Goal: Information Seeking & Learning: Learn about a topic

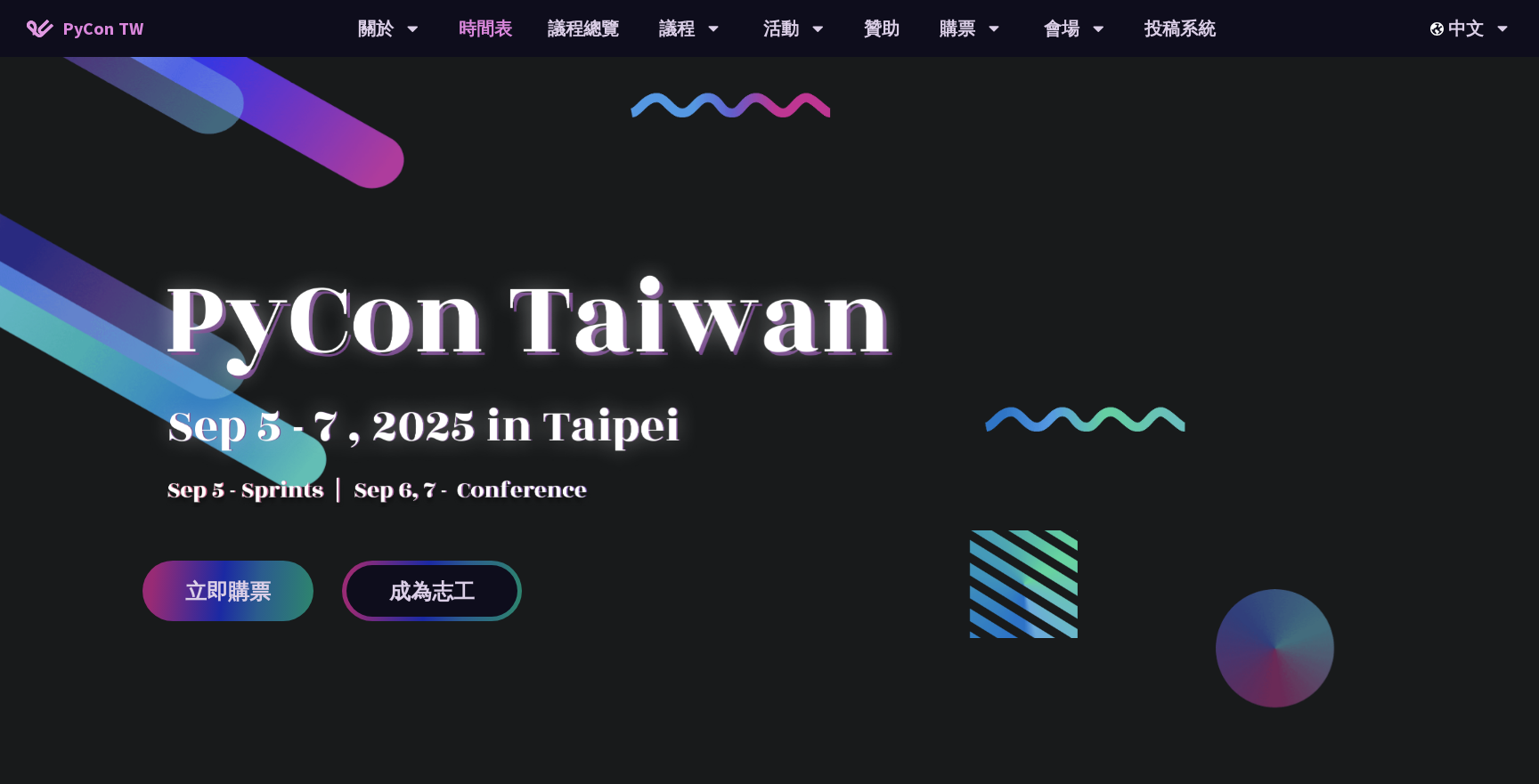
click at [509, 28] on link "時間表" at bounding box center [485, 28] width 89 height 57
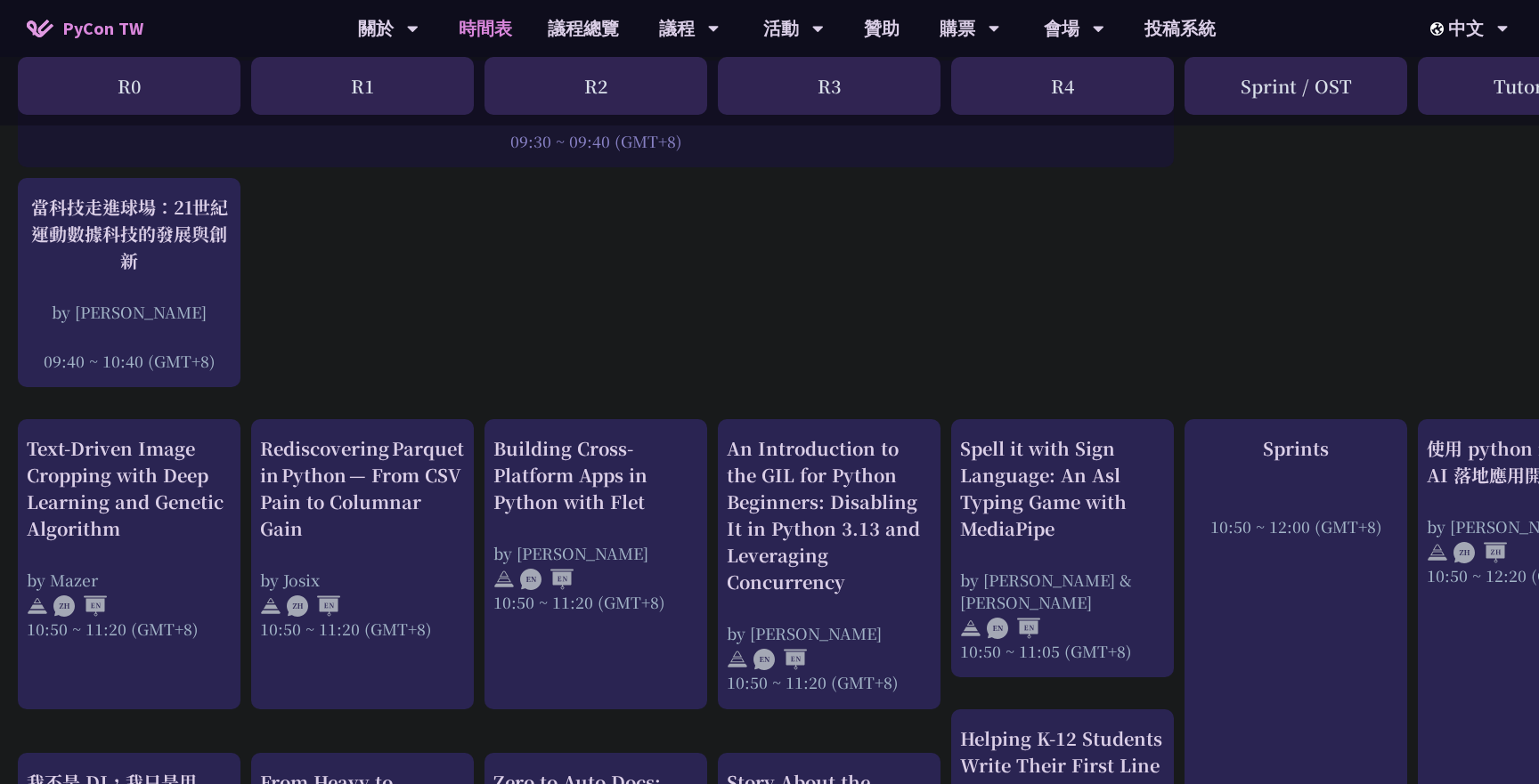
scroll to position [537, 0]
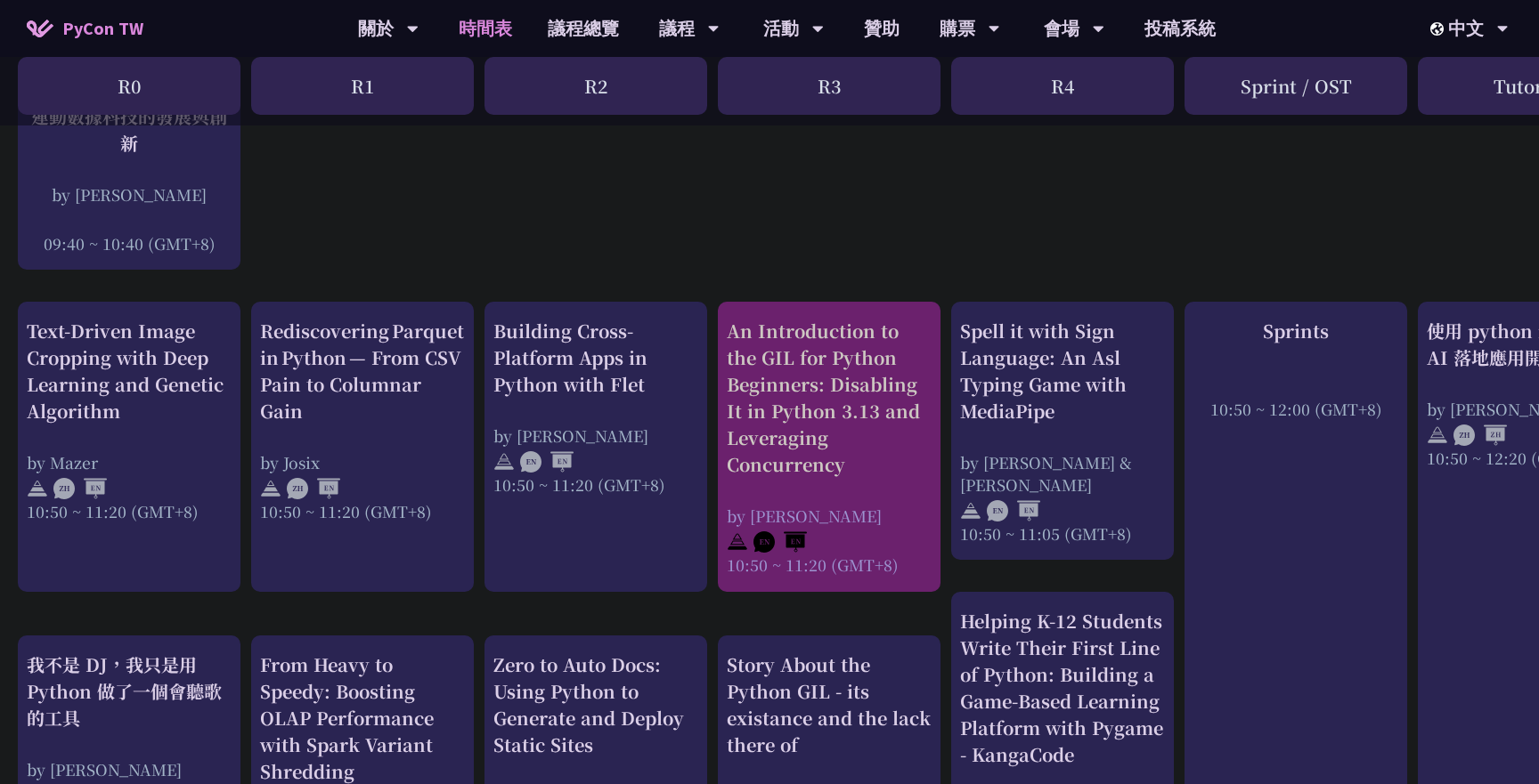
click at [798, 398] on div "An Introduction to the GIL for Python Beginners: Disabling It in Python 3.13 an…" at bounding box center [828, 398] width 205 height 160
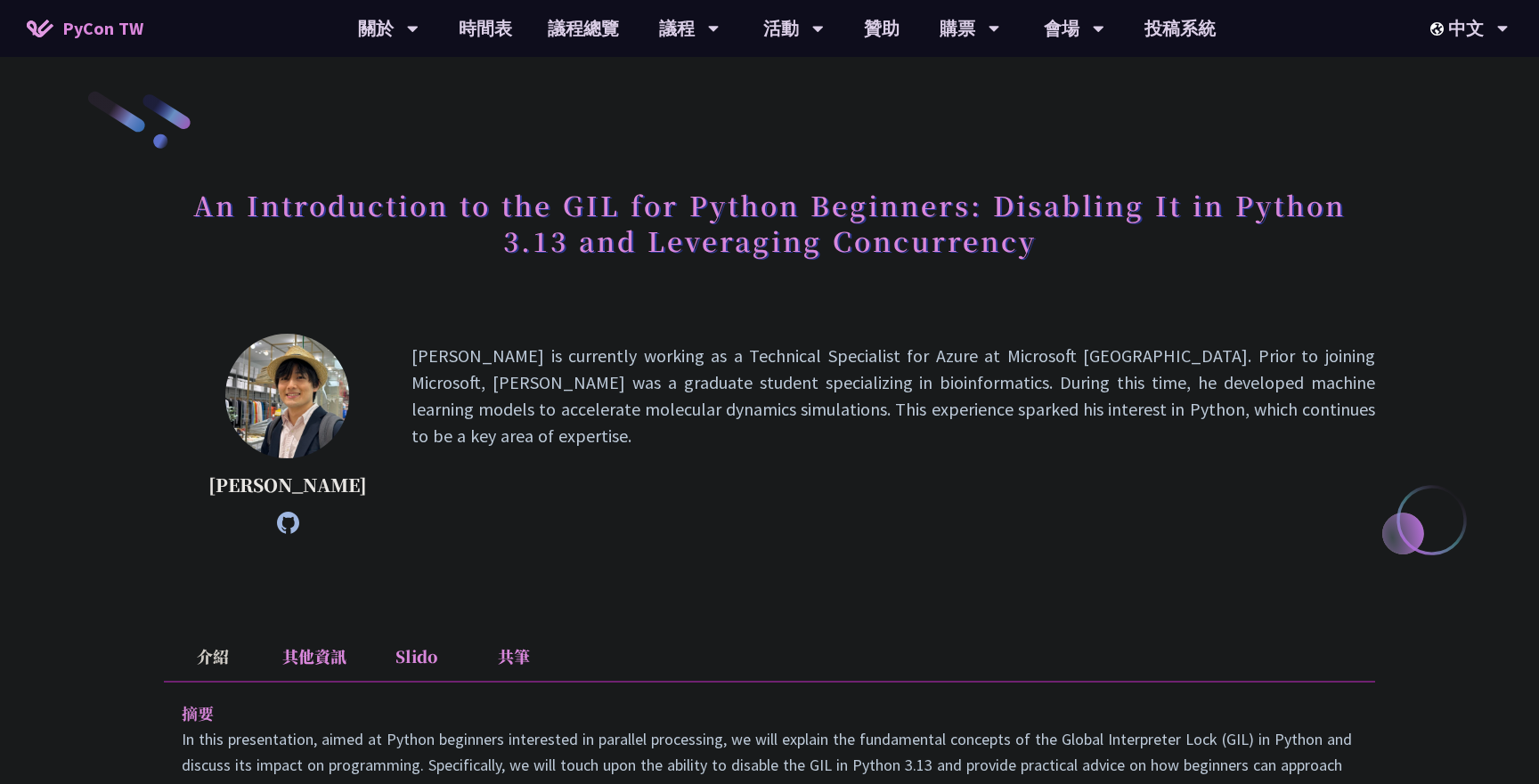
click at [519, 199] on h1 "An Introduction to the GIL for Python Beginners: Disabling It in Python 3.13 an…" at bounding box center [769, 222] width 1211 height 89
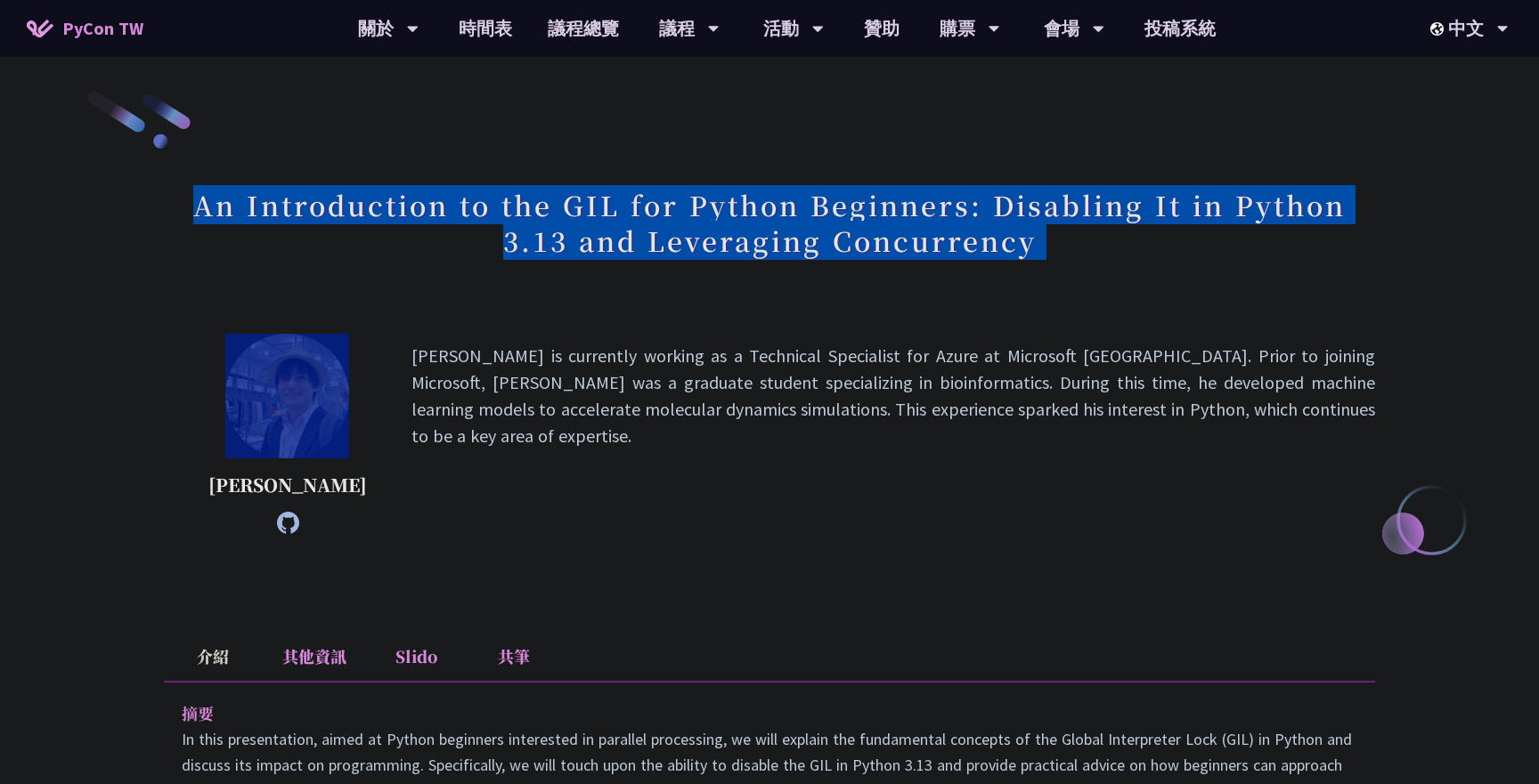
click at [519, 199] on h1 "An Introduction to the GIL for Python Beginners: Disabling It in Python 3.13 an…" at bounding box center [769, 222] width 1211 height 89
copy div "An Introduction to the GIL for Python Beginners: Disabling It in Python 3.13 an…"
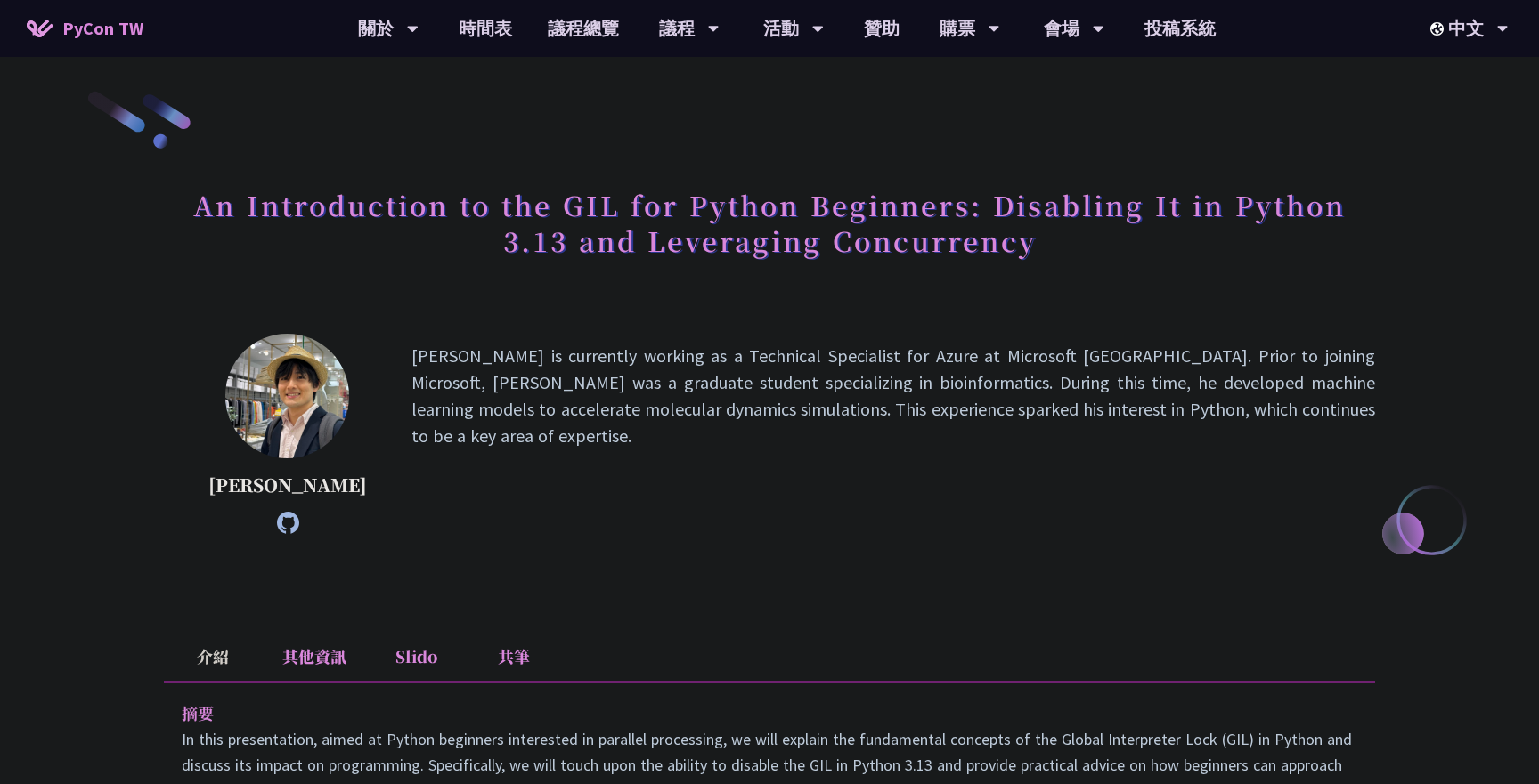
click at [1019, 299] on div "An Introduction to the GIL for Python Beginners: Disabling It in Python 3.13 an…" at bounding box center [769, 243] width 1211 height 129
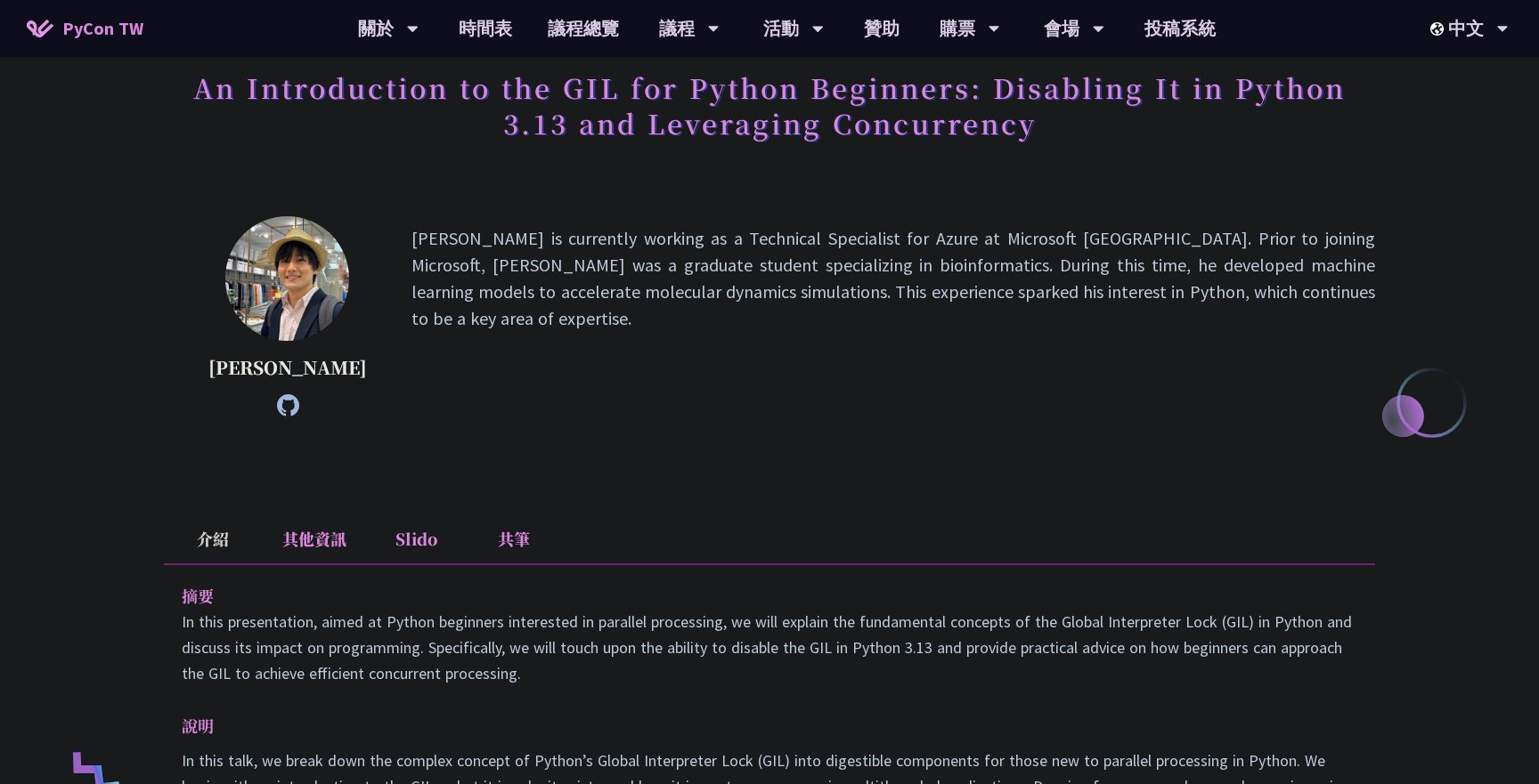
scroll to position [216, 0]
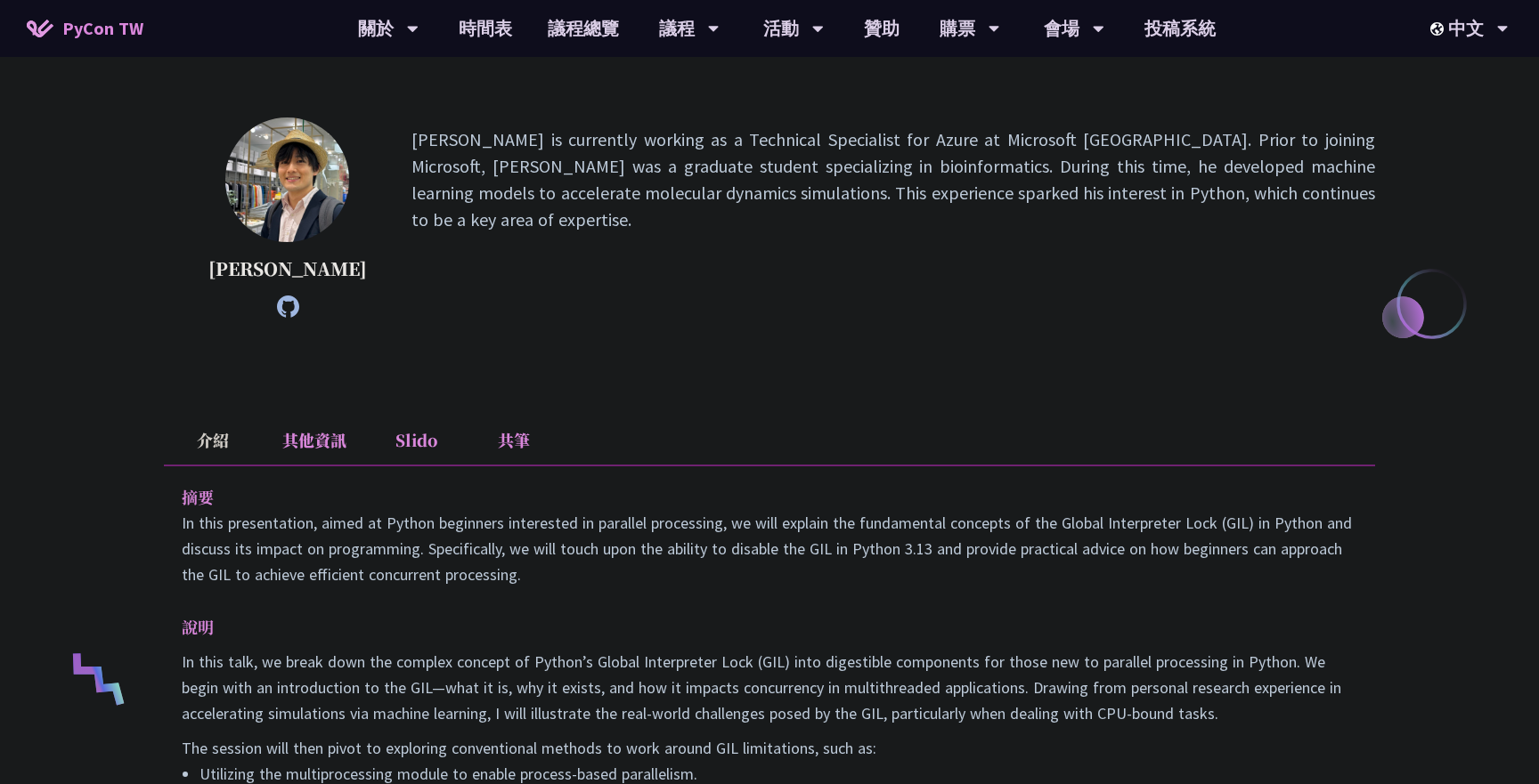
click at [312, 454] on li "其他資訊" at bounding box center [314, 439] width 105 height 49
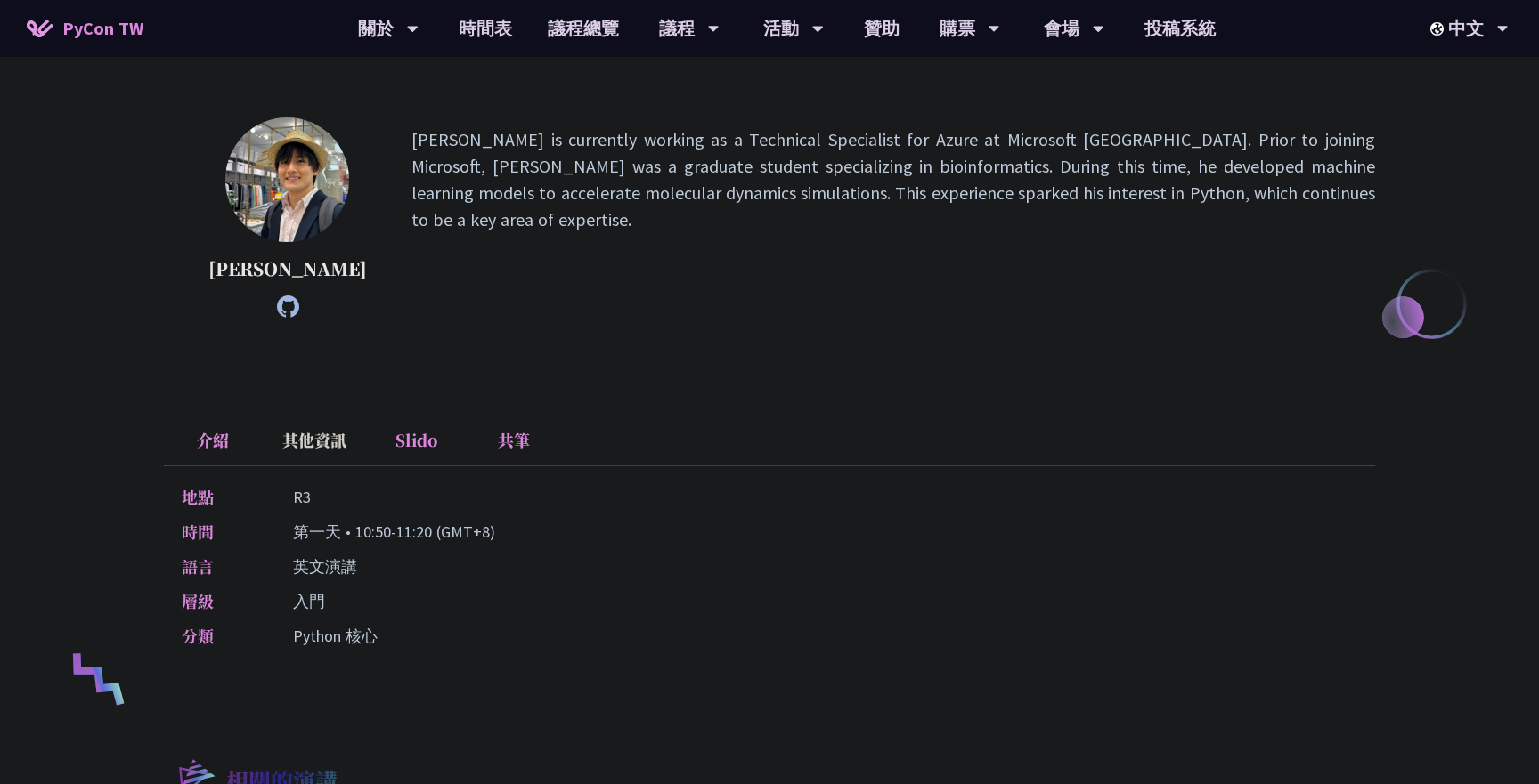
click at [312, 440] on li "其他資訊" at bounding box center [314, 439] width 105 height 49
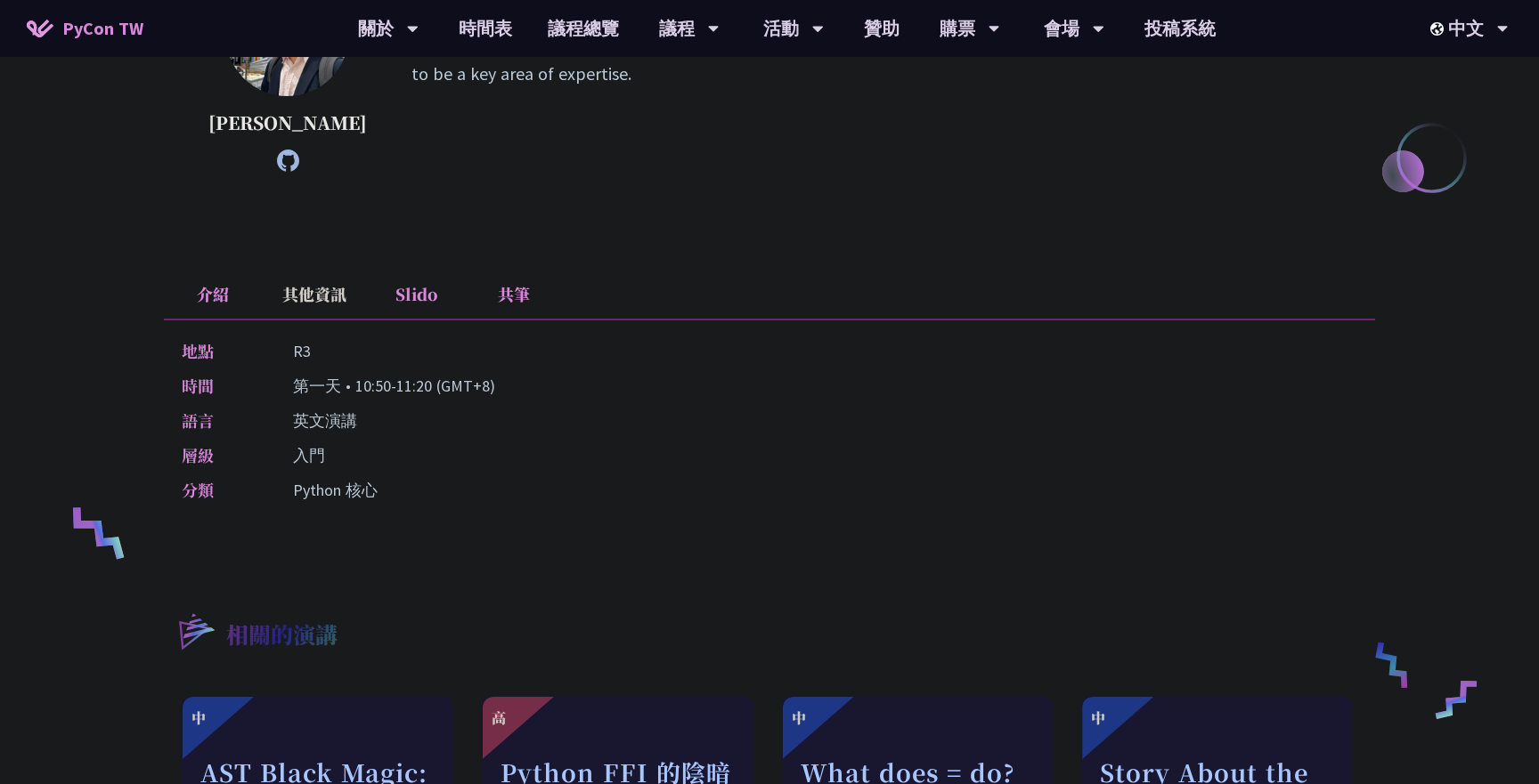
scroll to position [358, 0]
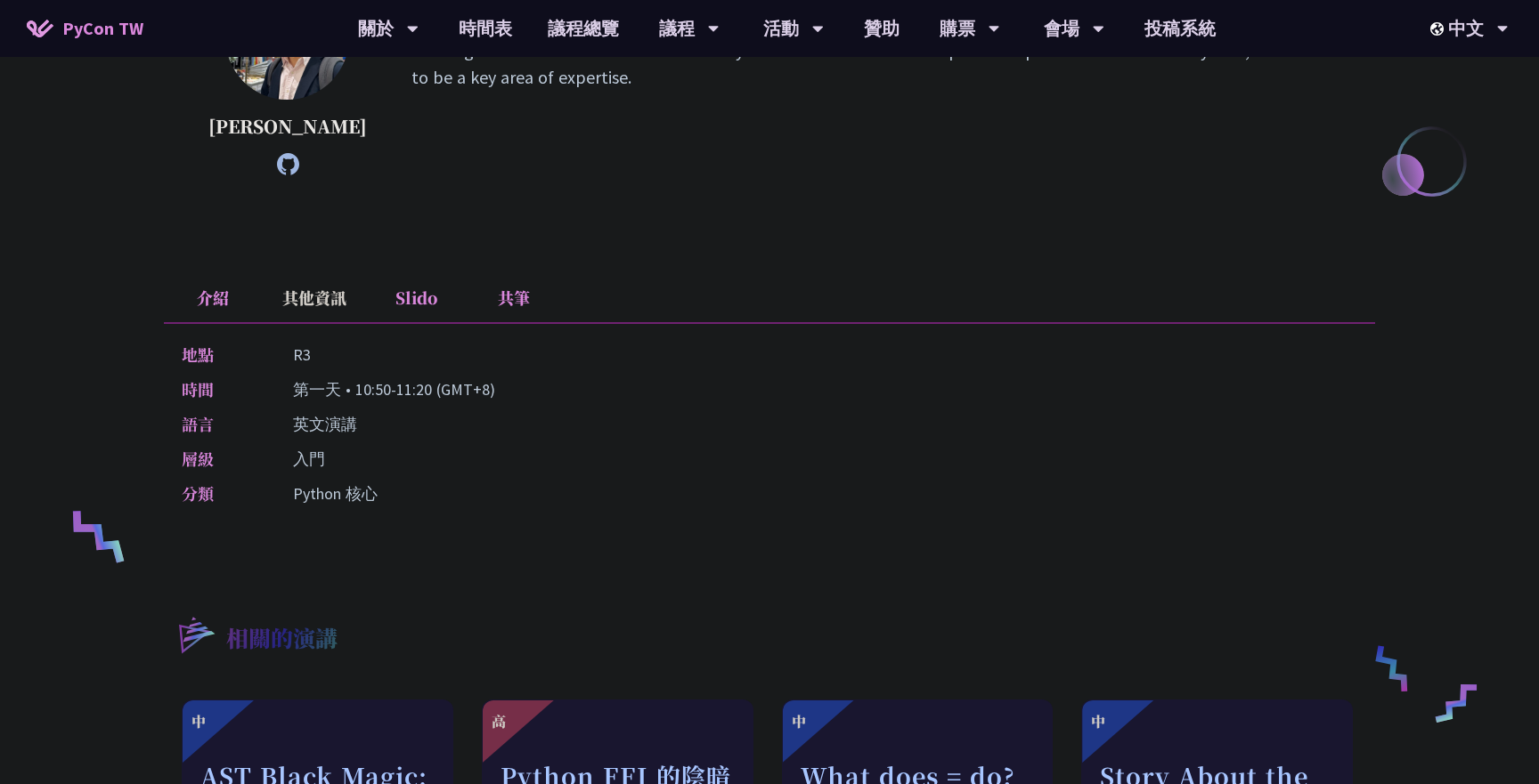
click at [507, 298] on li "共筆" at bounding box center [514, 297] width 98 height 49
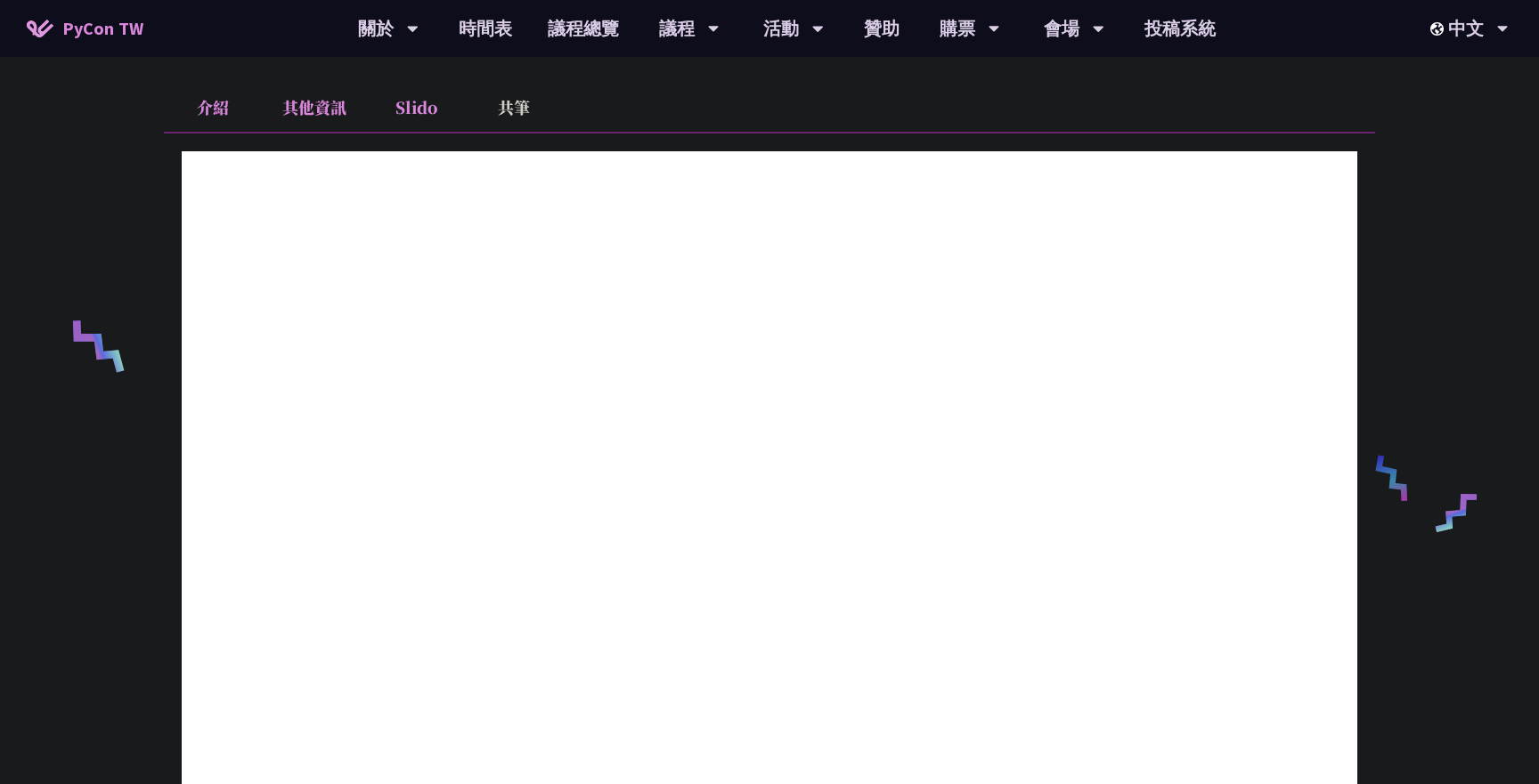
scroll to position [553, 0]
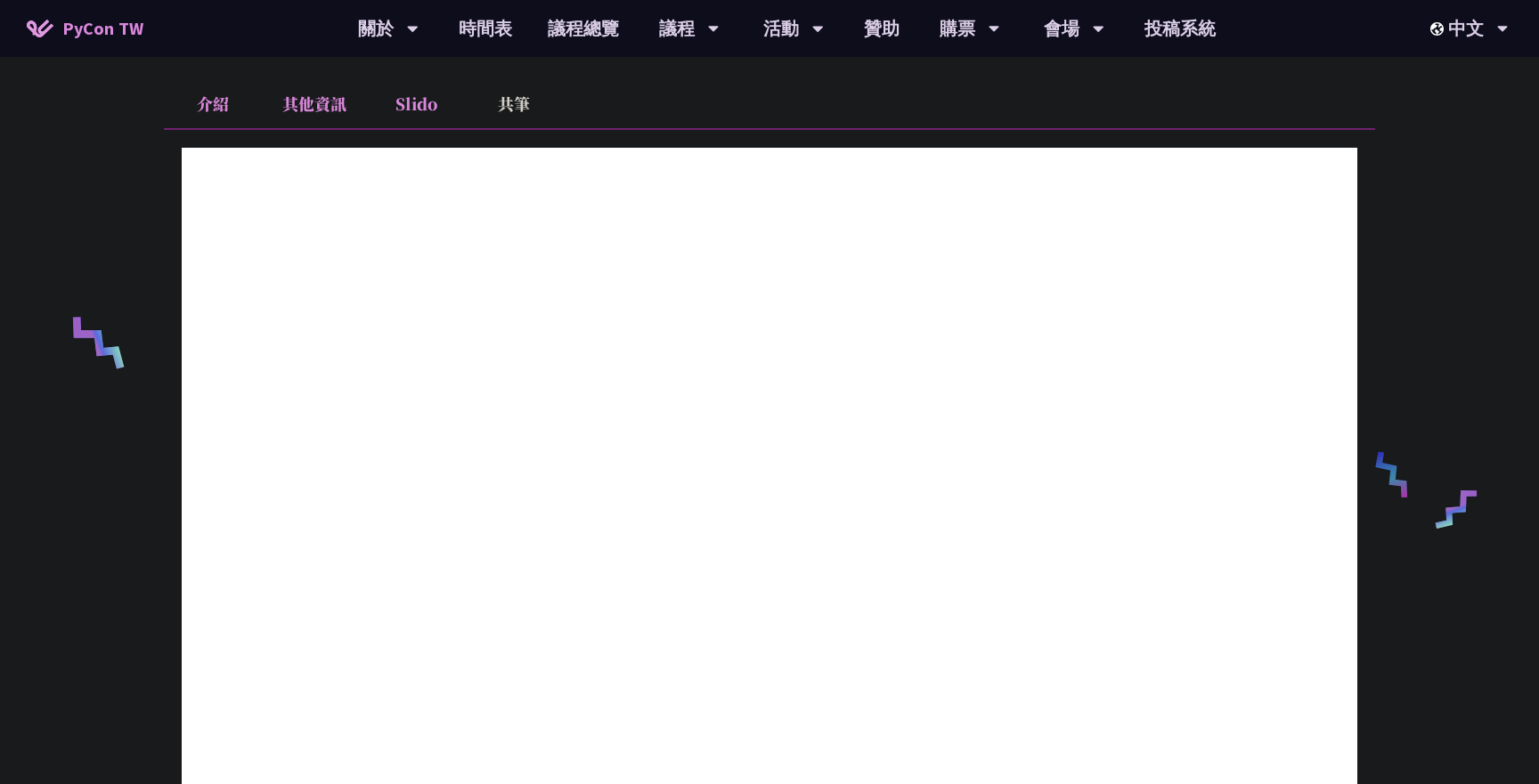
click at [411, 80] on li "Slido" at bounding box center [416, 103] width 98 height 49
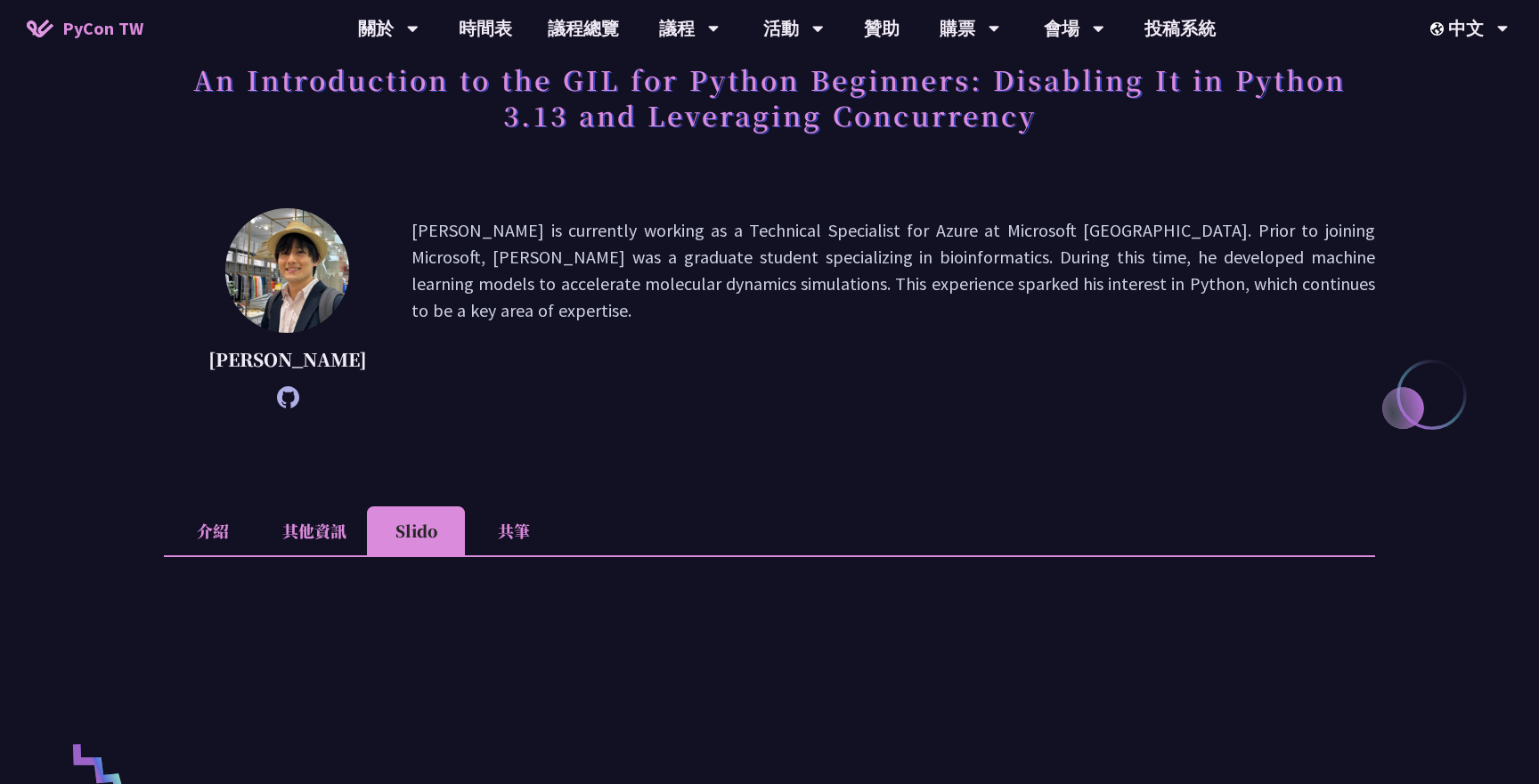
scroll to position [109, 0]
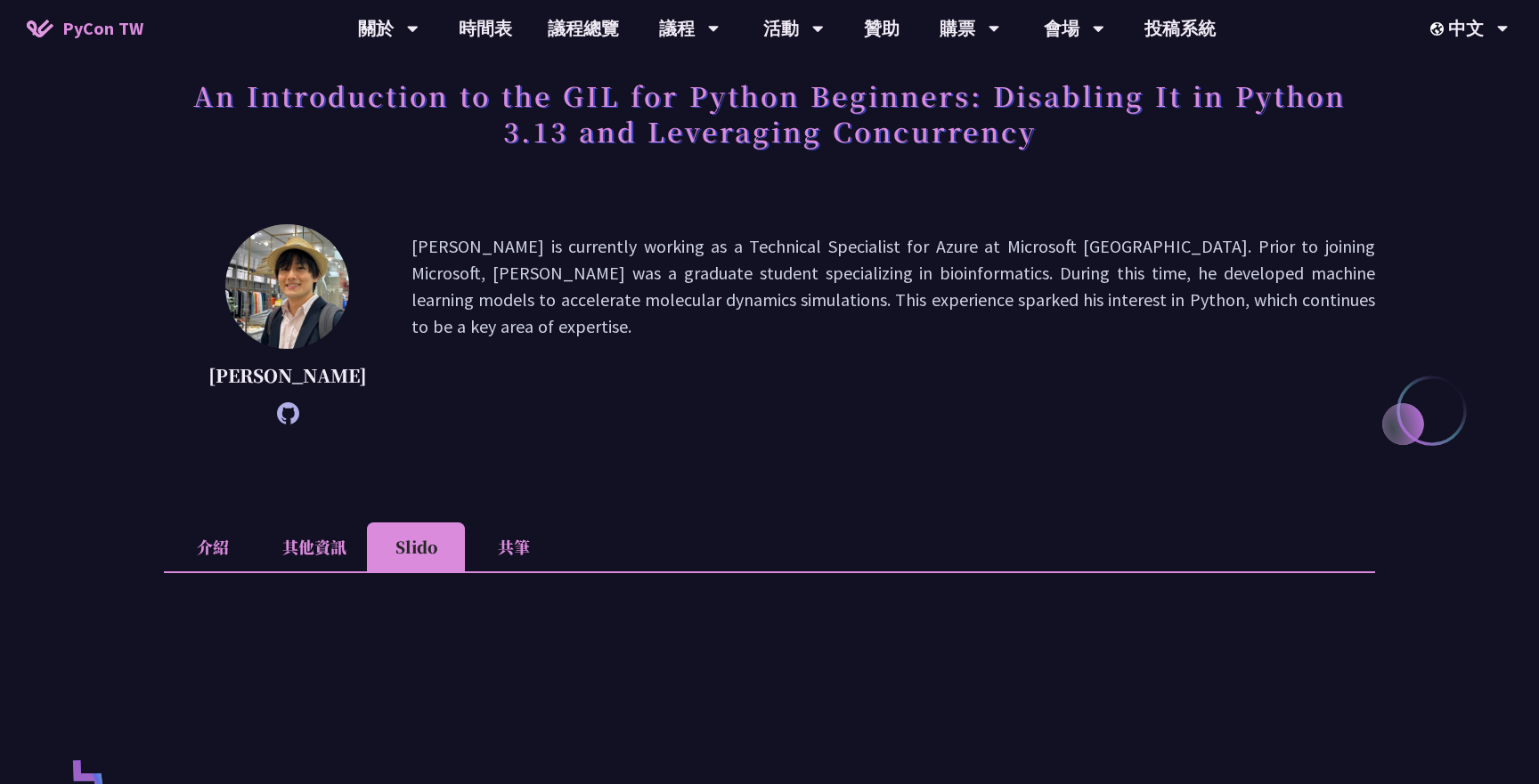
click at [325, 529] on li "其他資訊" at bounding box center [314, 547] width 105 height 49
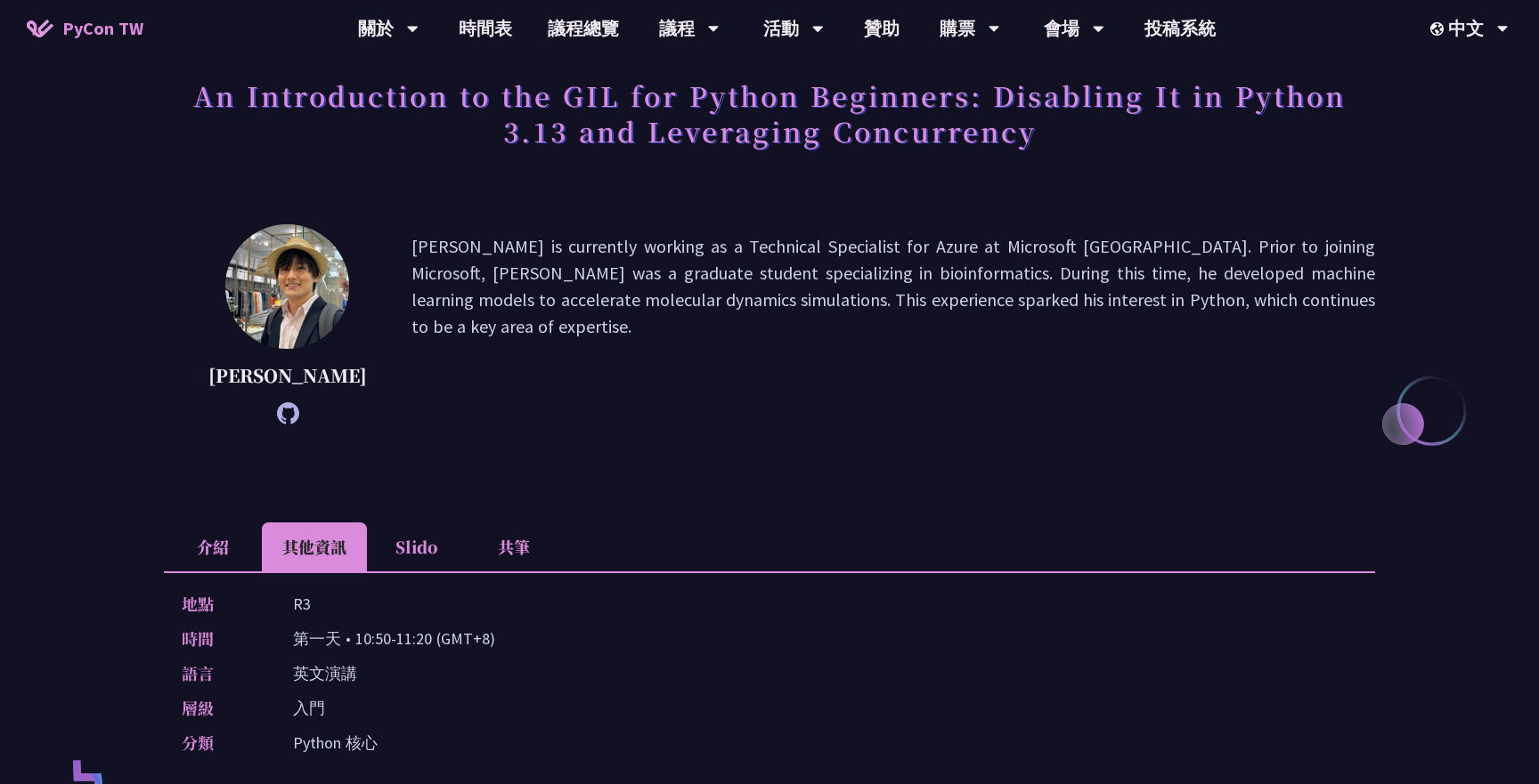
click at [316, 538] on li "其他資訊" at bounding box center [314, 547] width 105 height 49
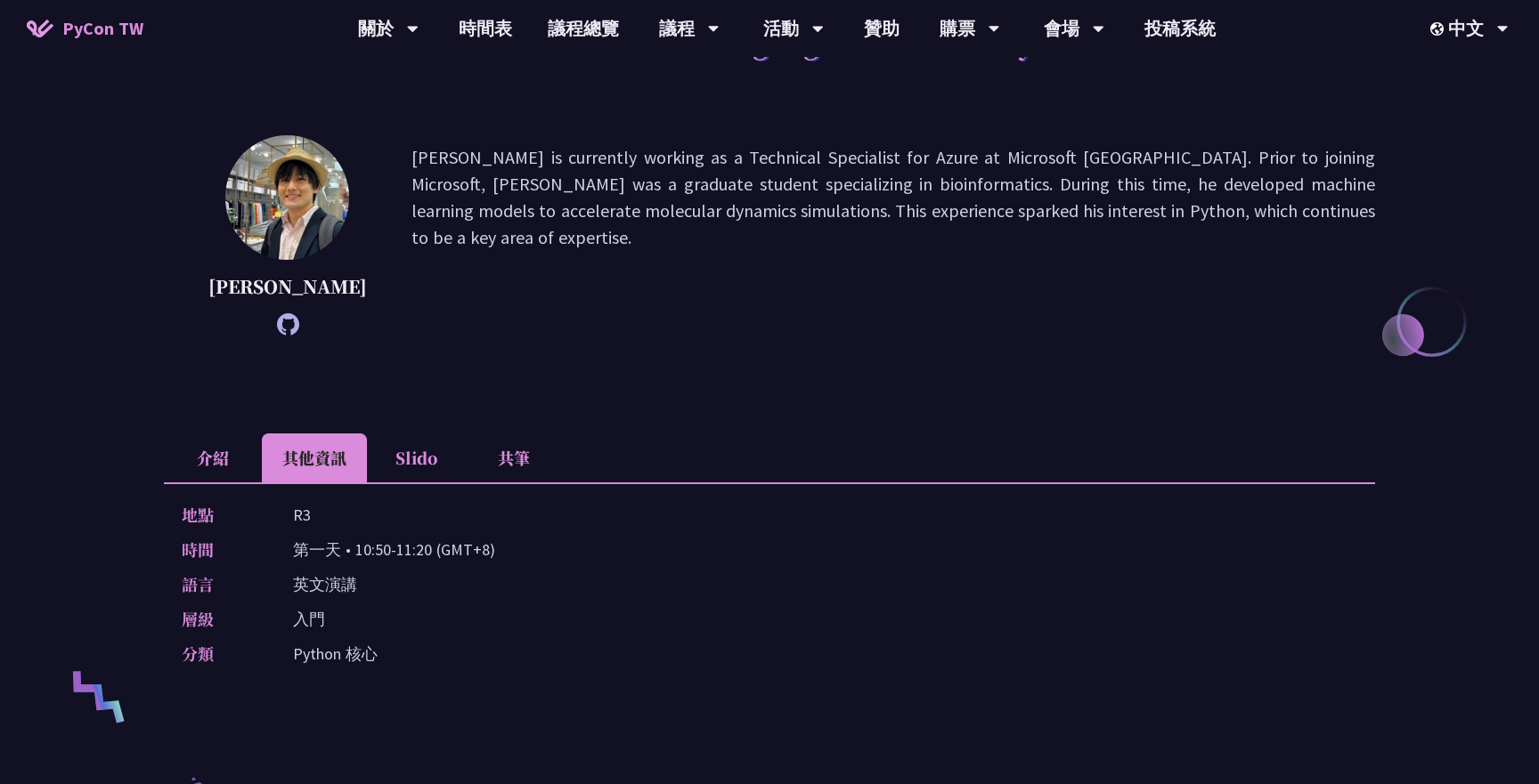
scroll to position [203, 0]
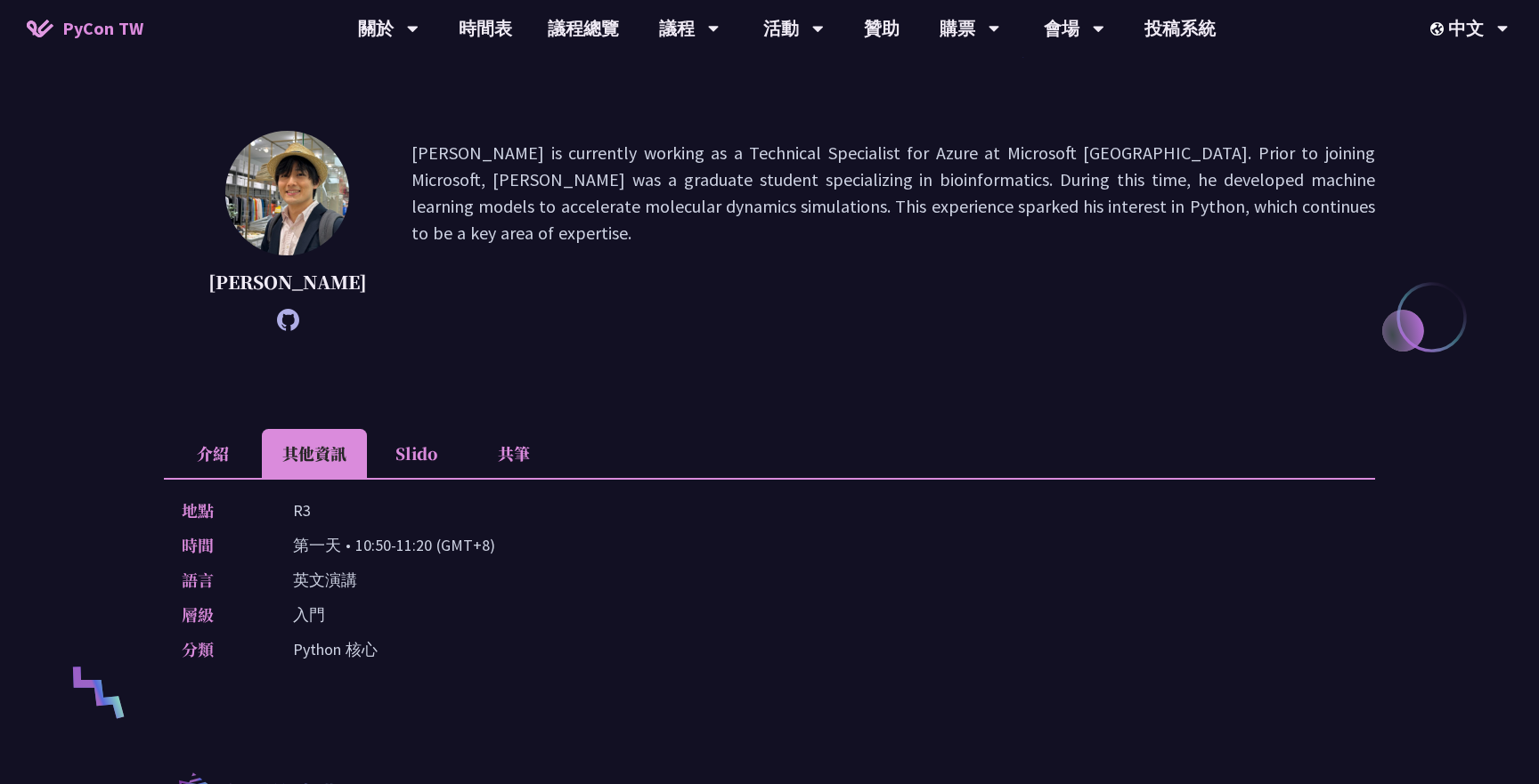
click at [229, 457] on li "介紹" at bounding box center [212, 453] width 98 height 49
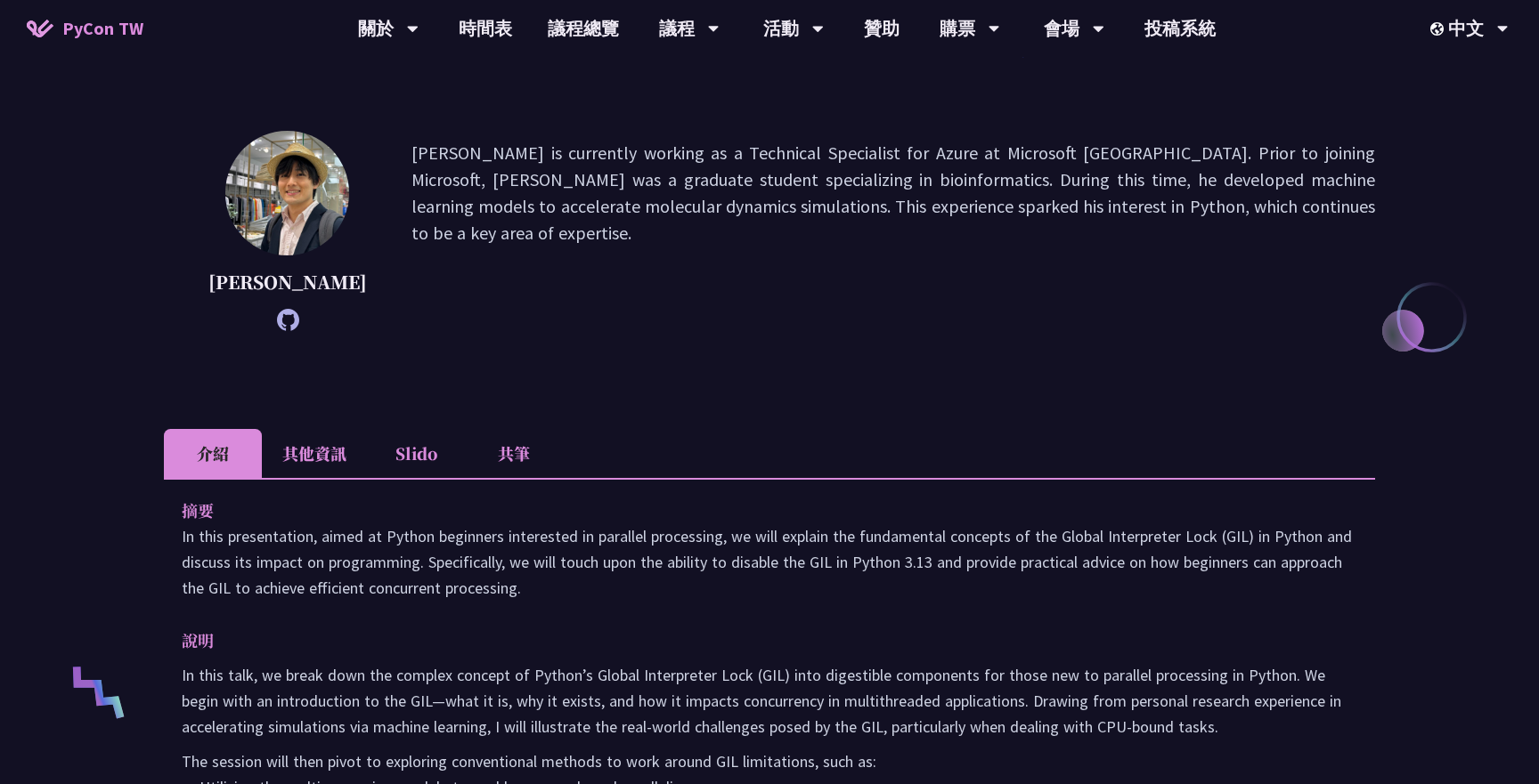
click at [817, 156] on p "[PERSON_NAME] is currently working as a Technical Specialist for Azure at Micro…" at bounding box center [894, 231] width 963 height 183
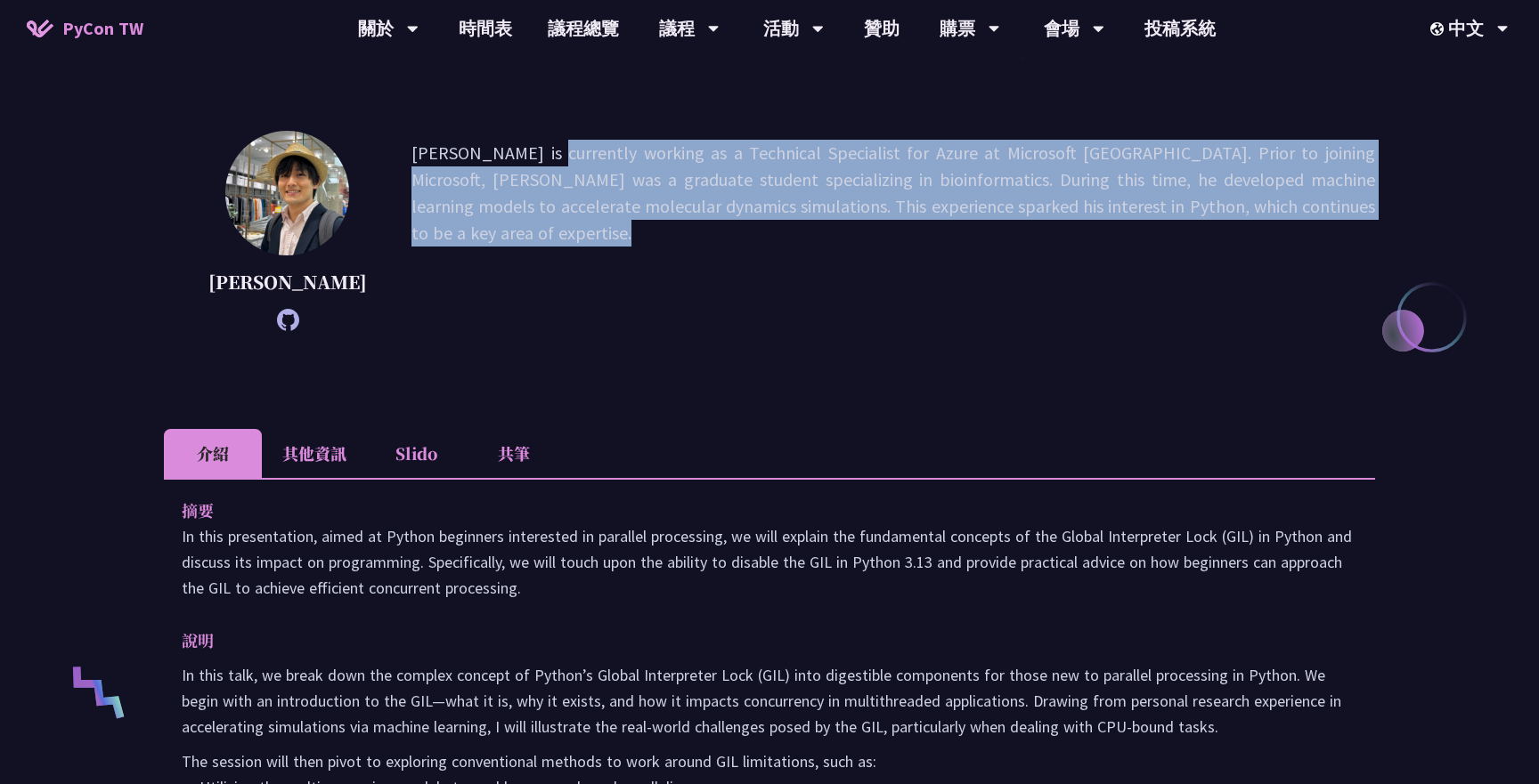
click at [817, 156] on p "[PERSON_NAME] is currently working as a Technical Specialist for Azure at Micro…" at bounding box center [894, 231] width 963 height 183
click at [793, 178] on p "[PERSON_NAME] is currently working as a Technical Specialist for Azure at Micro…" at bounding box center [894, 231] width 963 height 183
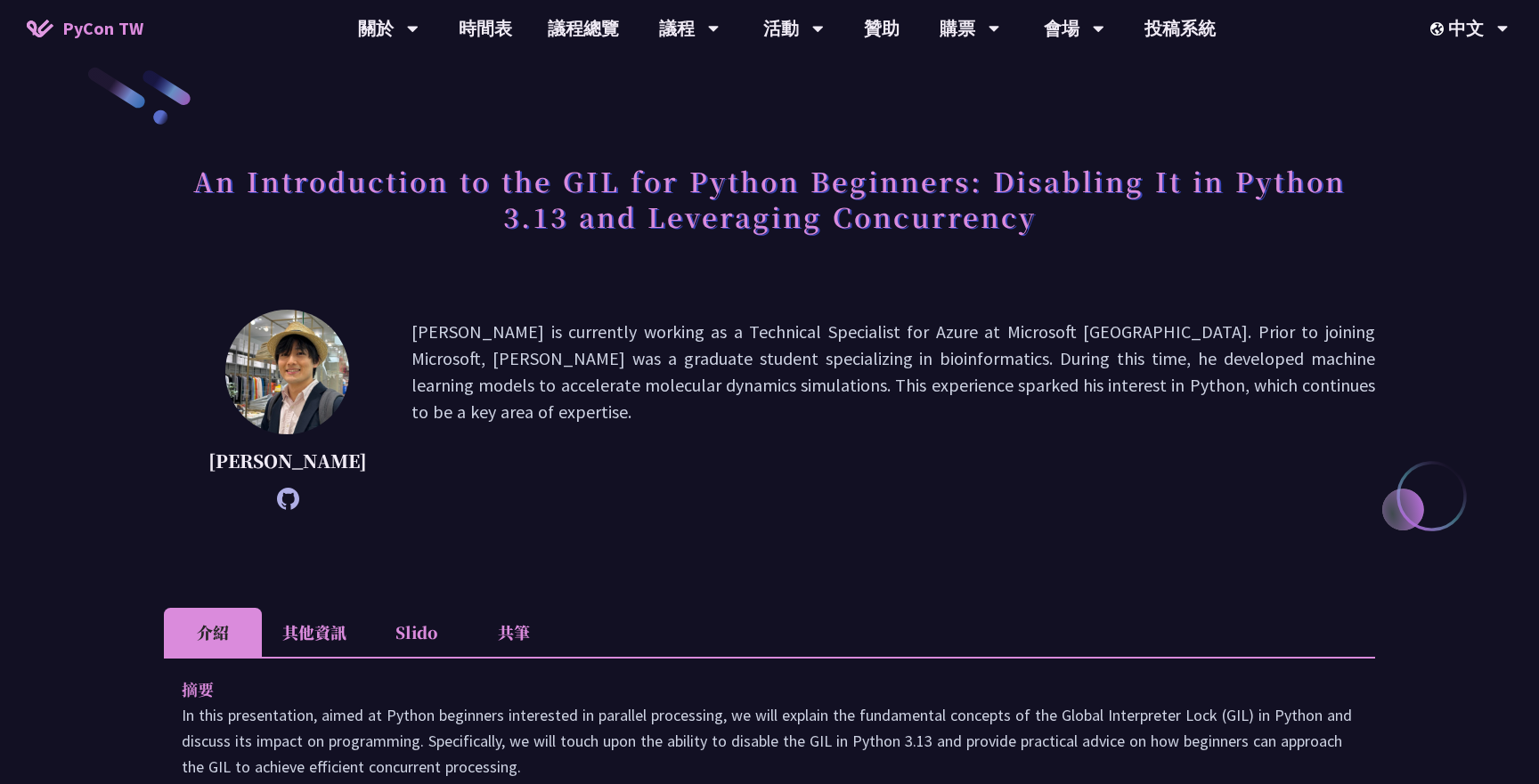
scroll to position [0, 0]
